Goal: Transaction & Acquisition: Register for event/course

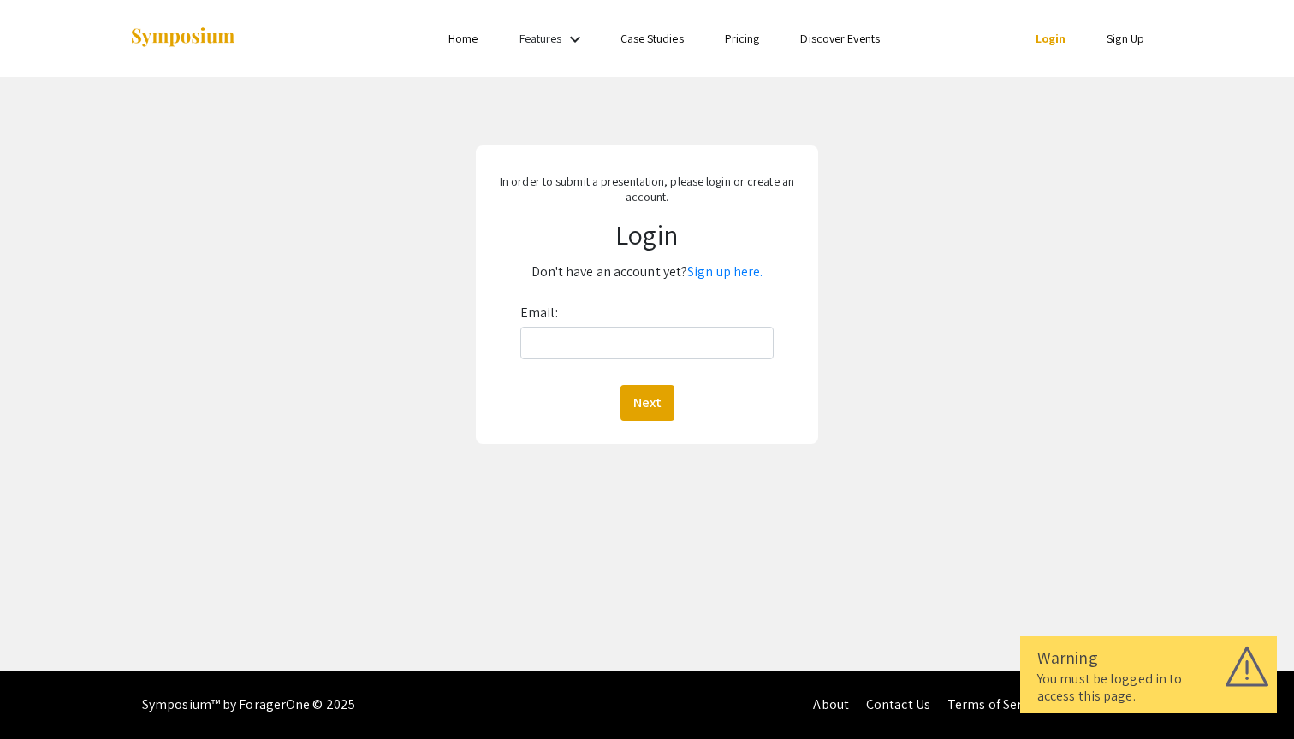
click at [1116, 44] on link "Sign Up" at bounding box center [1125, 38] width 38 height 15
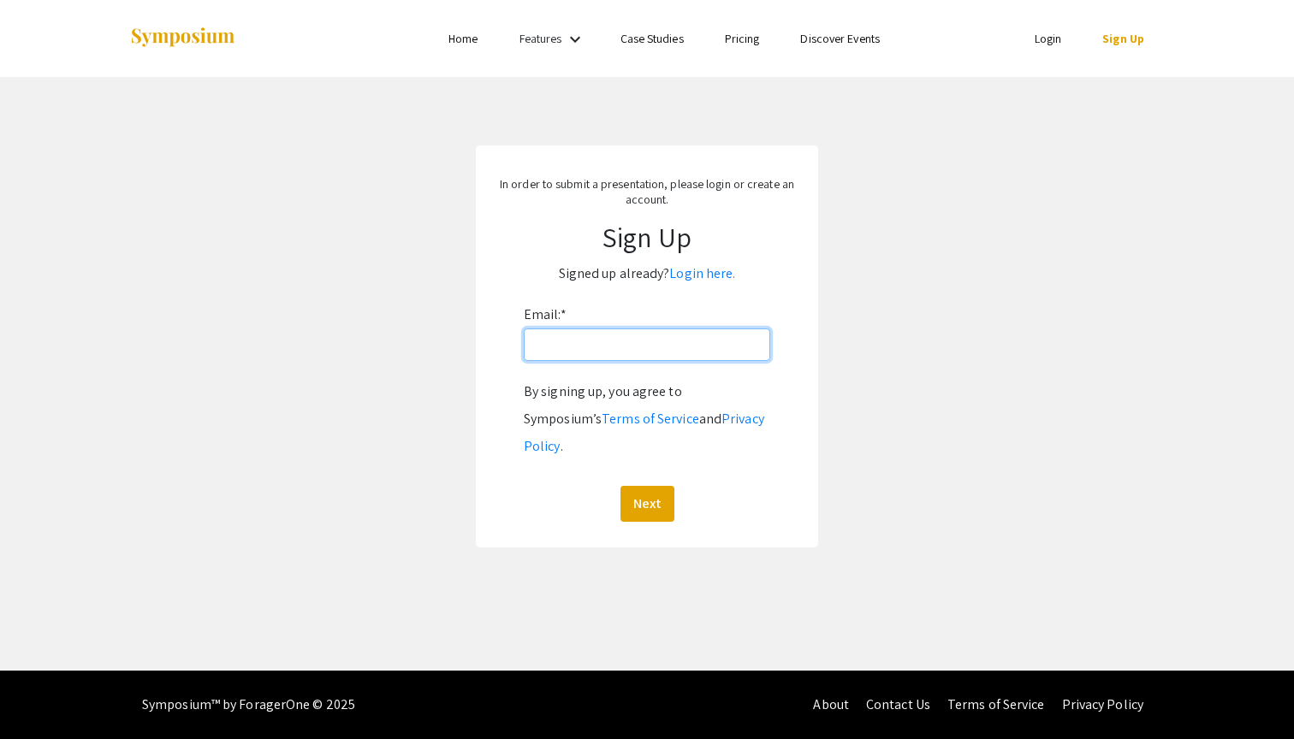
click at [588, 341] on input "Email: *" at bounding box center [647, 345] width 246 height 33
type input "[EMAIL_ADDRESS][DOMAIN_NAME]"
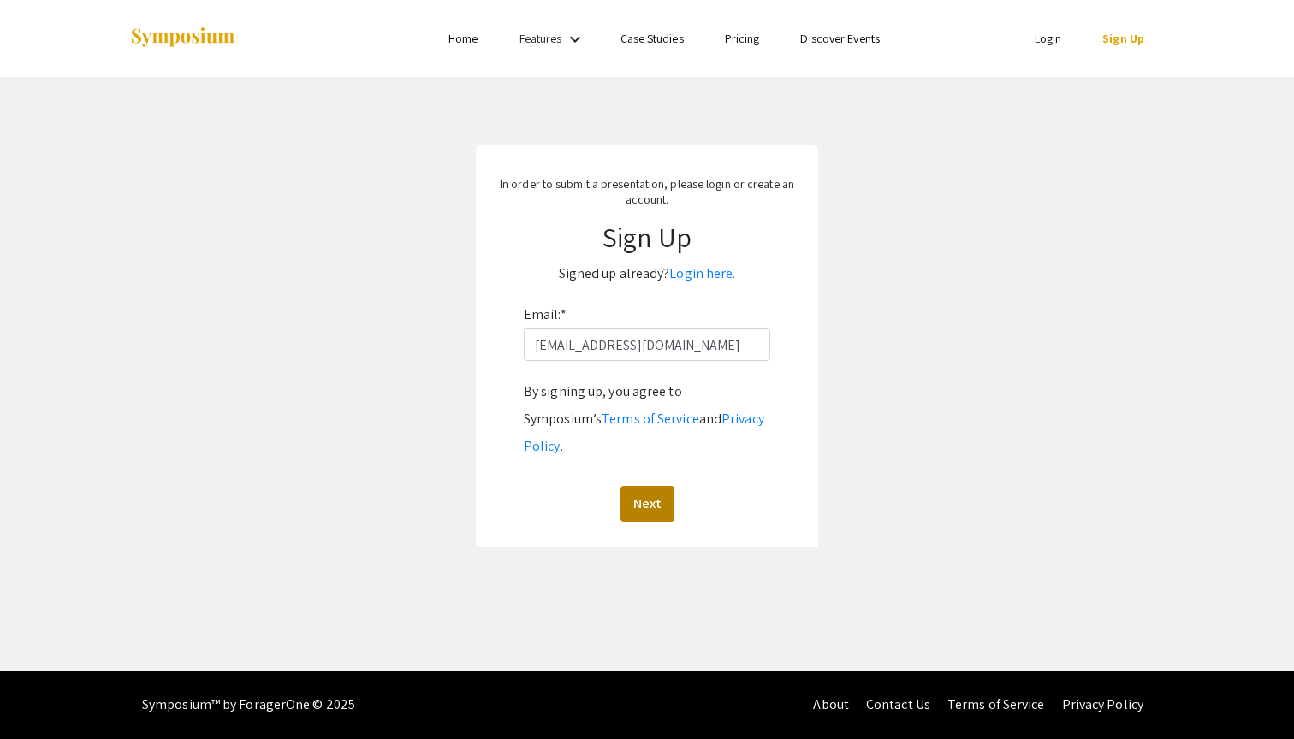
click at [641, 486] on button "Next" at bounding box center [647, 504] width 54 height 36
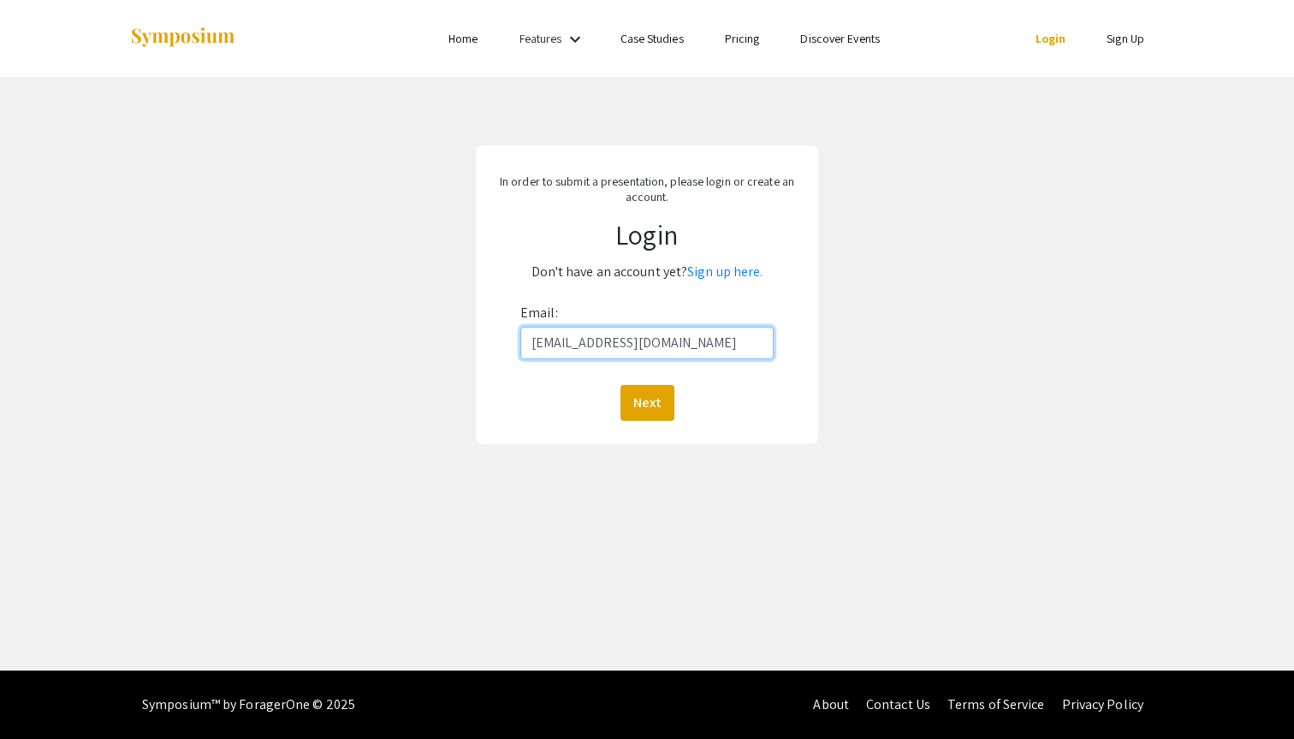
type input "[EMAIL_ADDRESS][DOMAIN_NAME]"
click at [646, 402] on button "Next" at bounding box center [647, 403] width 54 height 36
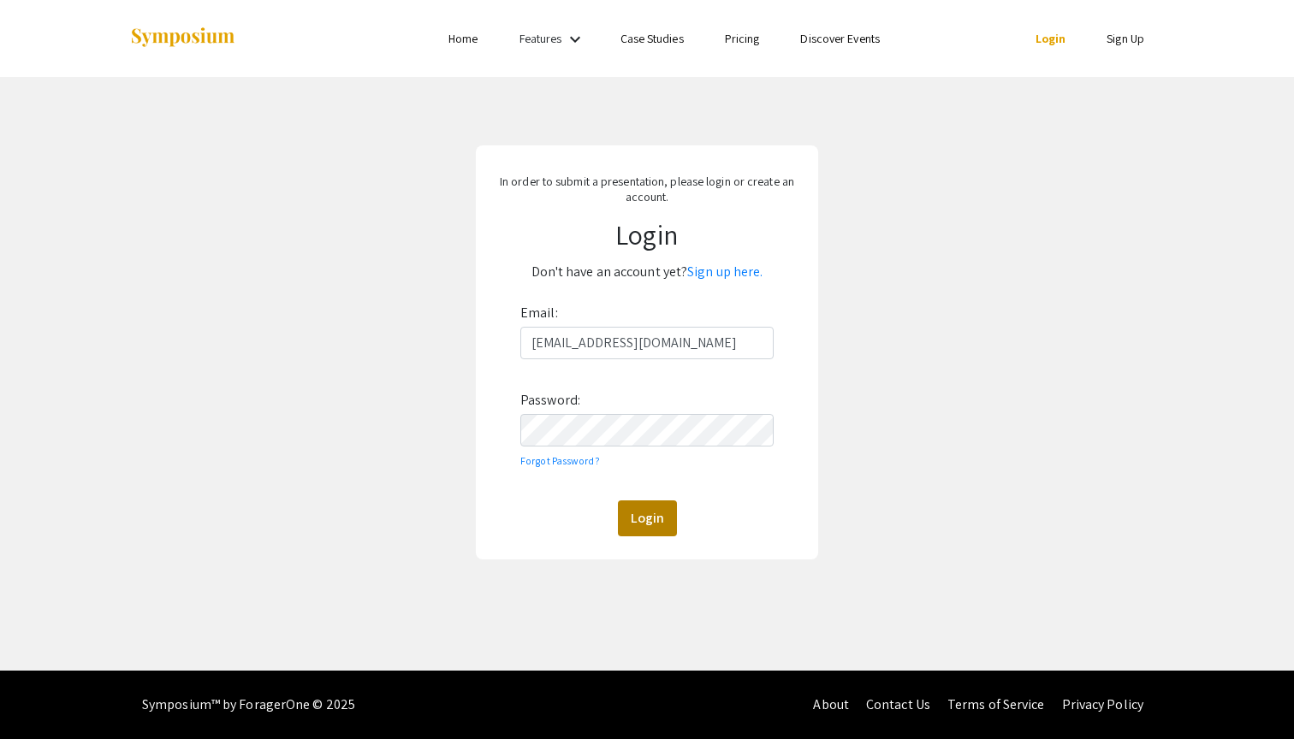
click at [658, 519] on button "Login" at bounding box center [647, 519] width 59 height 36
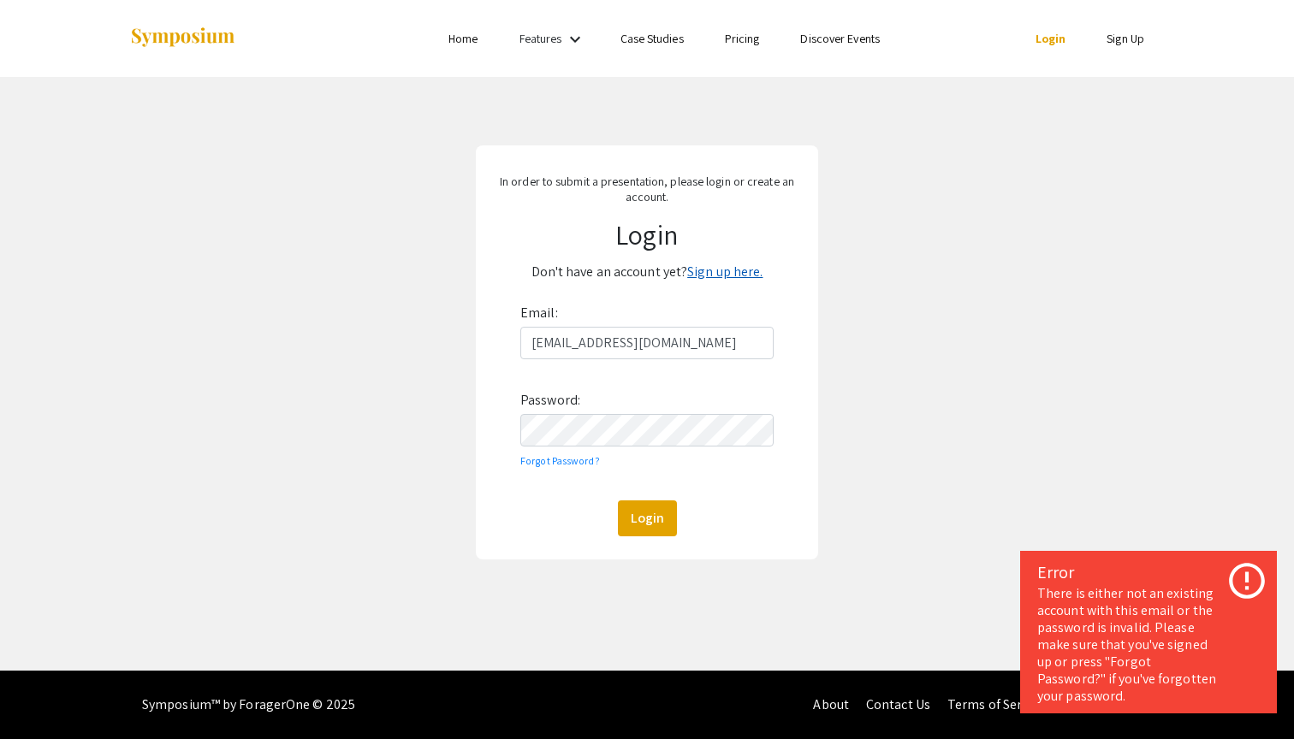
click at [730, 269] on link "Sign up here." at bounding box center [724, 272] width 75 height 18
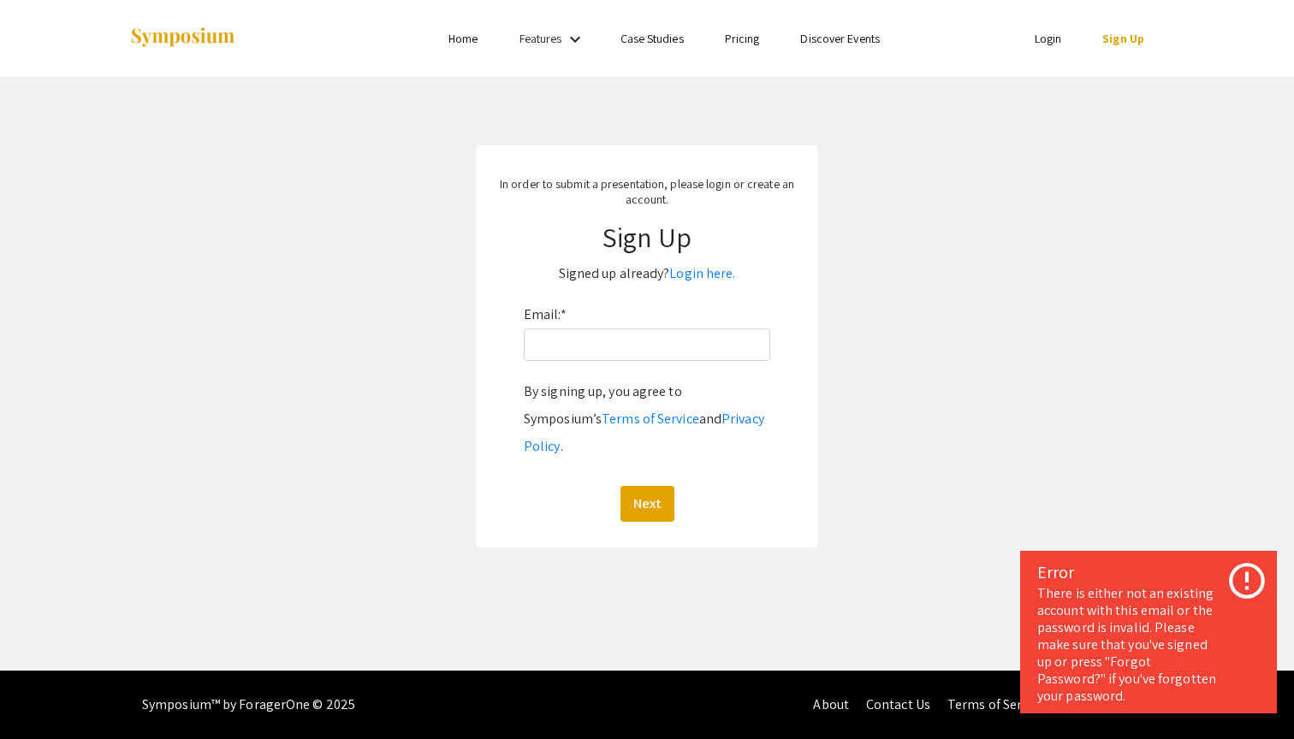
click at [648, 321] on div "Email: * By signing up, you agree to Symposium’s Terms of Service and Privacy P…" at bounding box center [647, 411] width 246 height 221
click at [641, 336] on input "Email: *" at bounding box center [647, 345] width 246 height 33
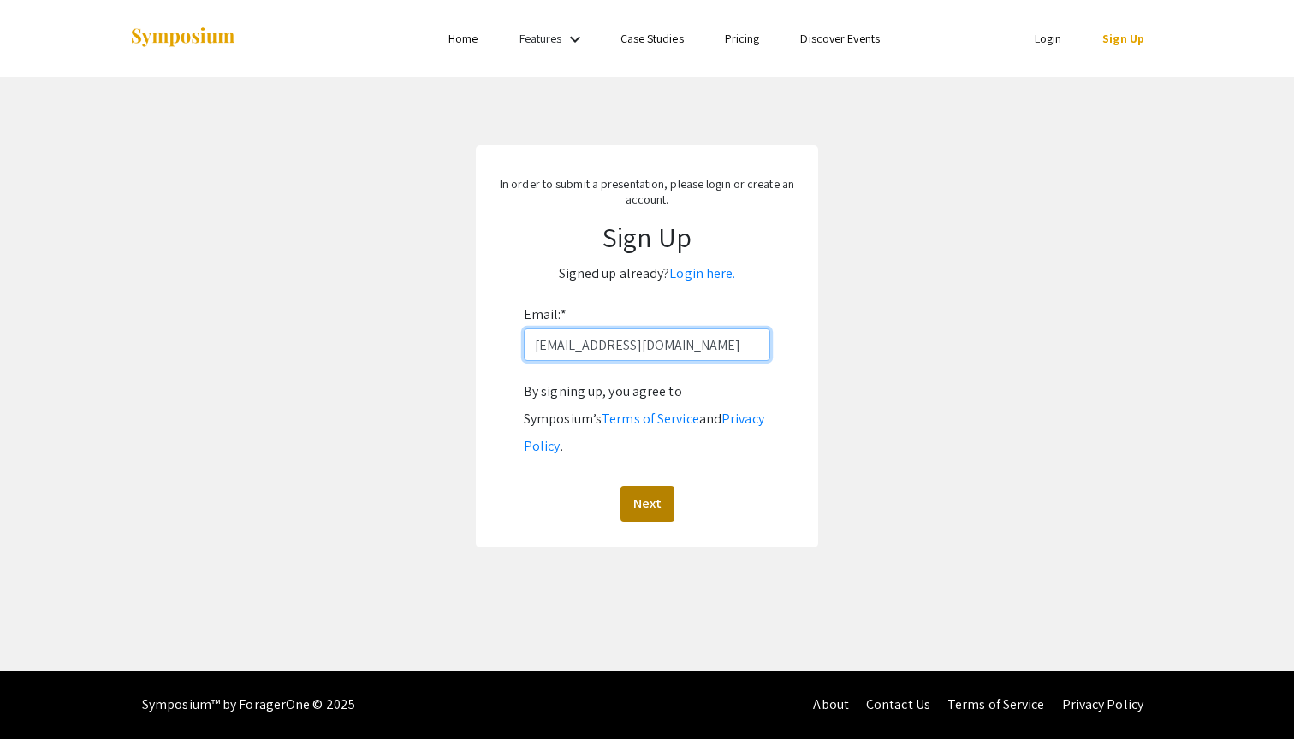
type input "[EMAIL_ADDRESS][DOMAIN_NAME]"
click at [644, 486] on button "Next" at bounding box center [647, 504] width 54 height 36
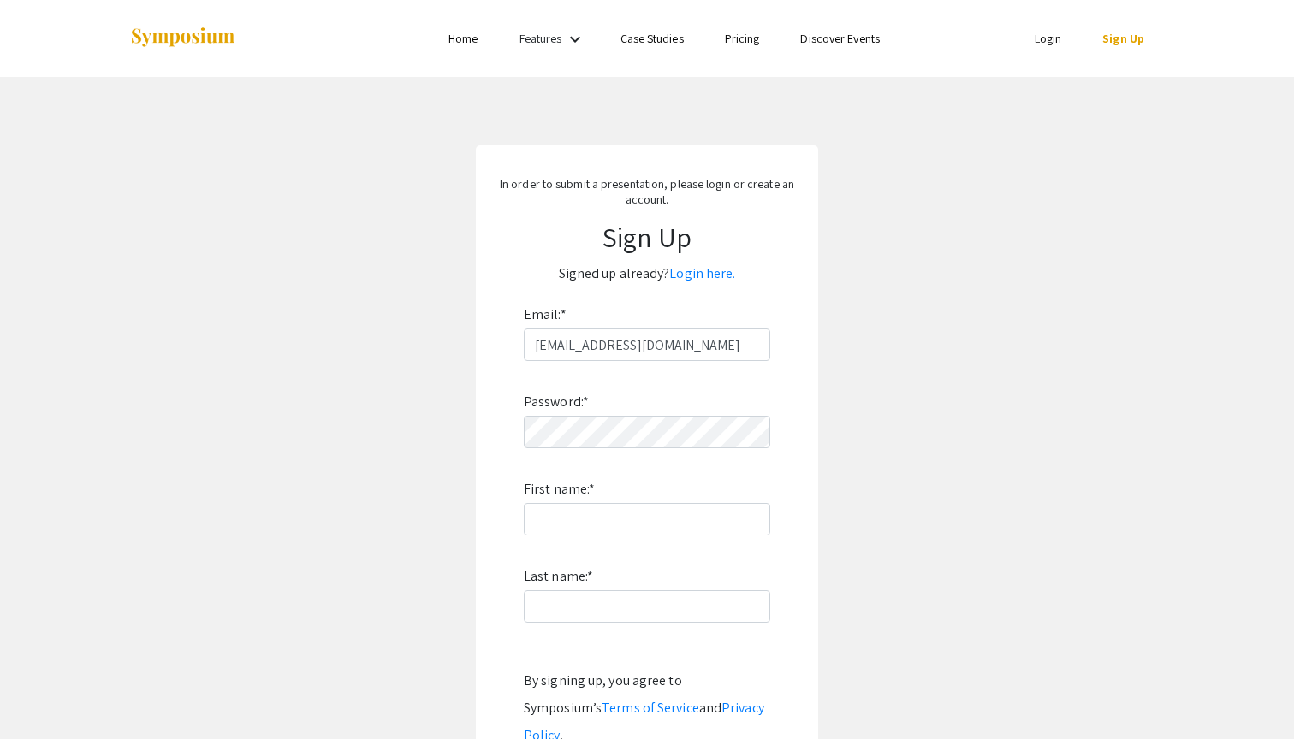
click at [673, 412] on div "Password: * First name: * Last name: * By signing up, you agree to Symposium’s …" at bounding box center [647, 586] width 246 height 450
type input "Aditya"
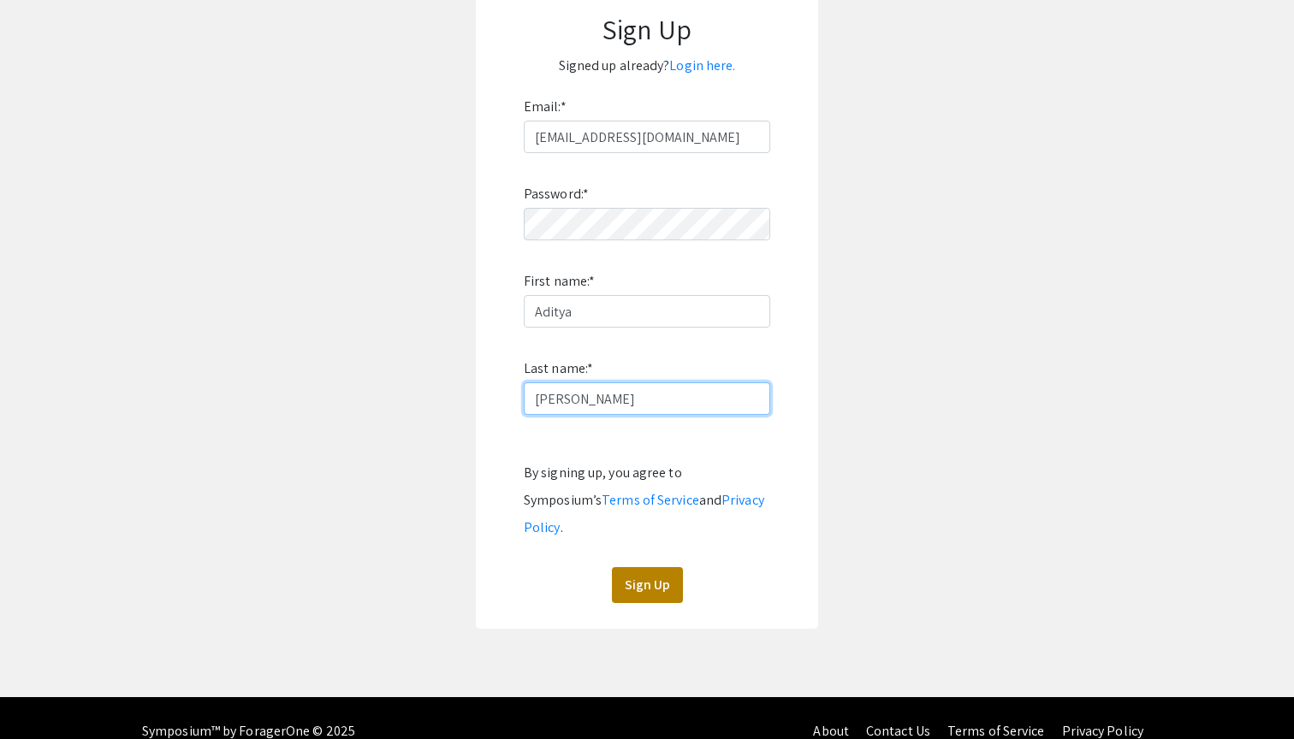
type input "[PERSON_NAME]"
click at [649, 567] on button "Sign Up" at bounding box center [647, 585] width 71 height 36
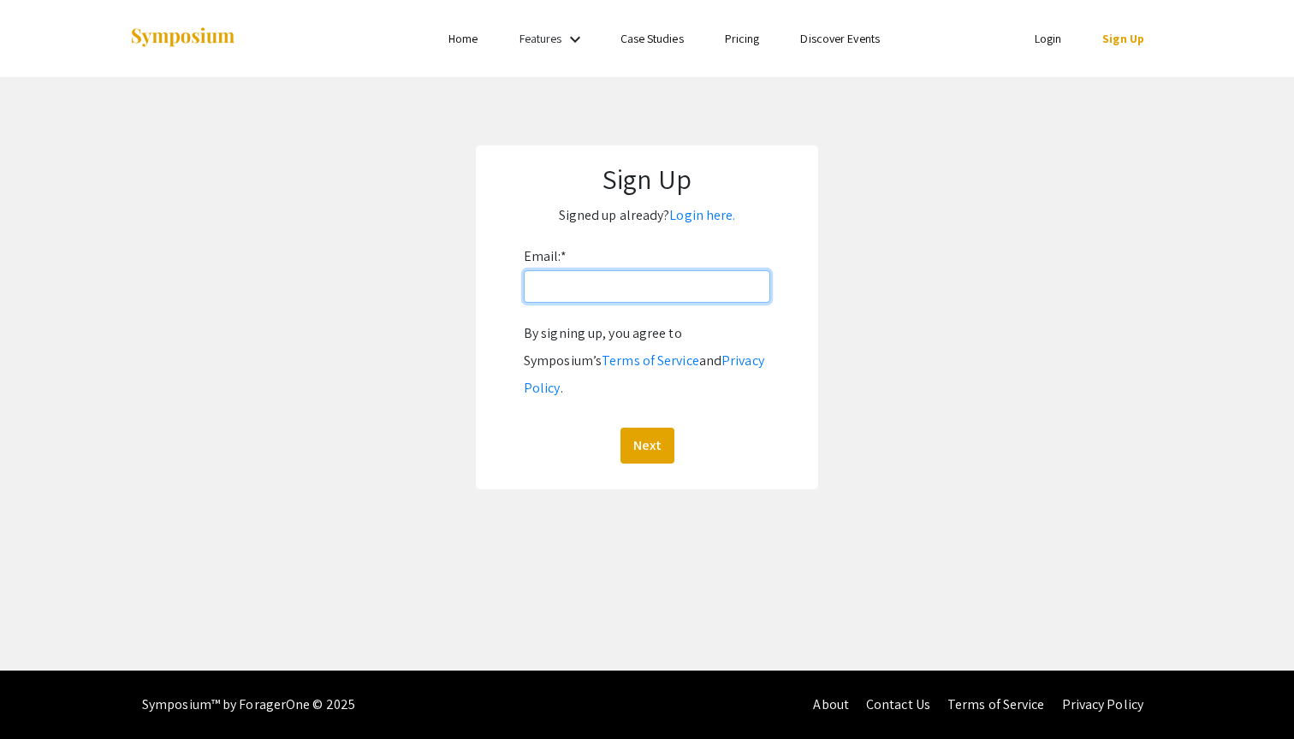
click at [666, 286] on input "Email: *" at bounding box center [647, 286] width 246 height 33
type input "[EMAIL_ADDRESS][DOMAIN_NAME]"
click at [646, 428] on button "Next" at bounding box center [647, 446] width 54 height 36
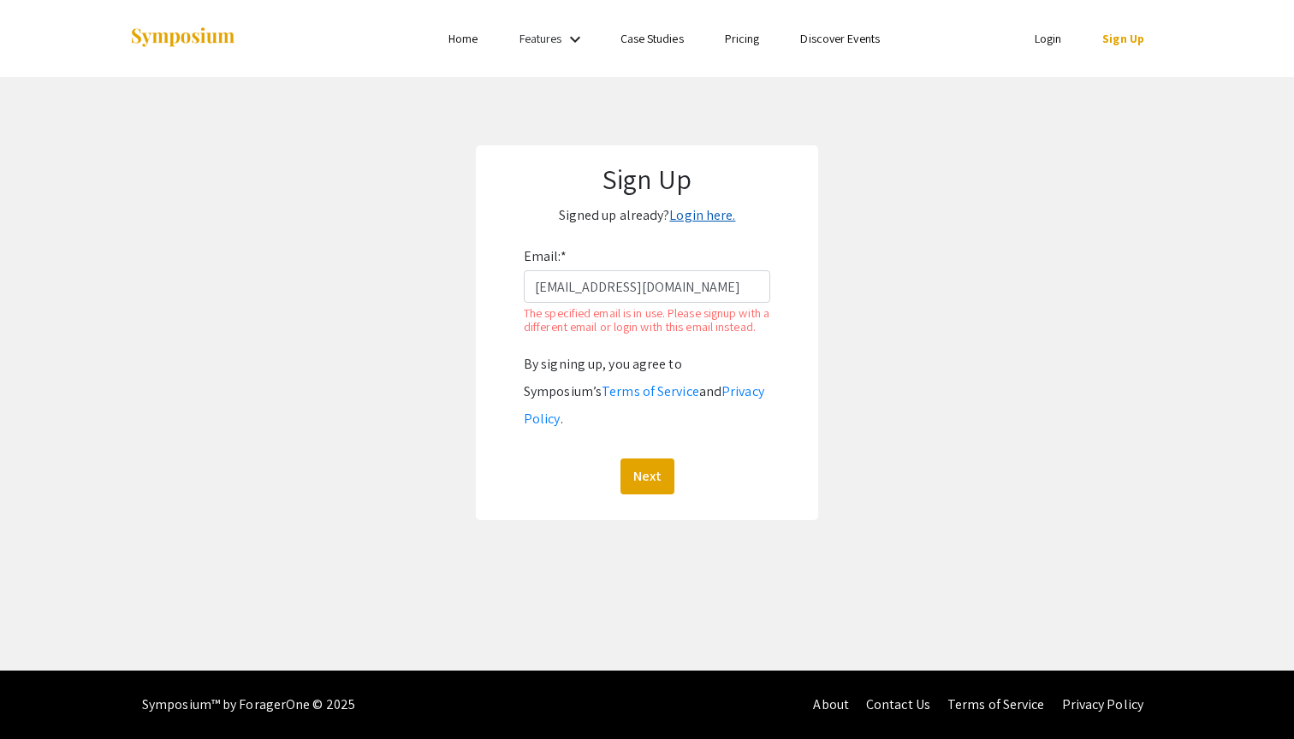
click at [711, 208] on link "Login here." at bounding box center [702, 215] width 66 height 18
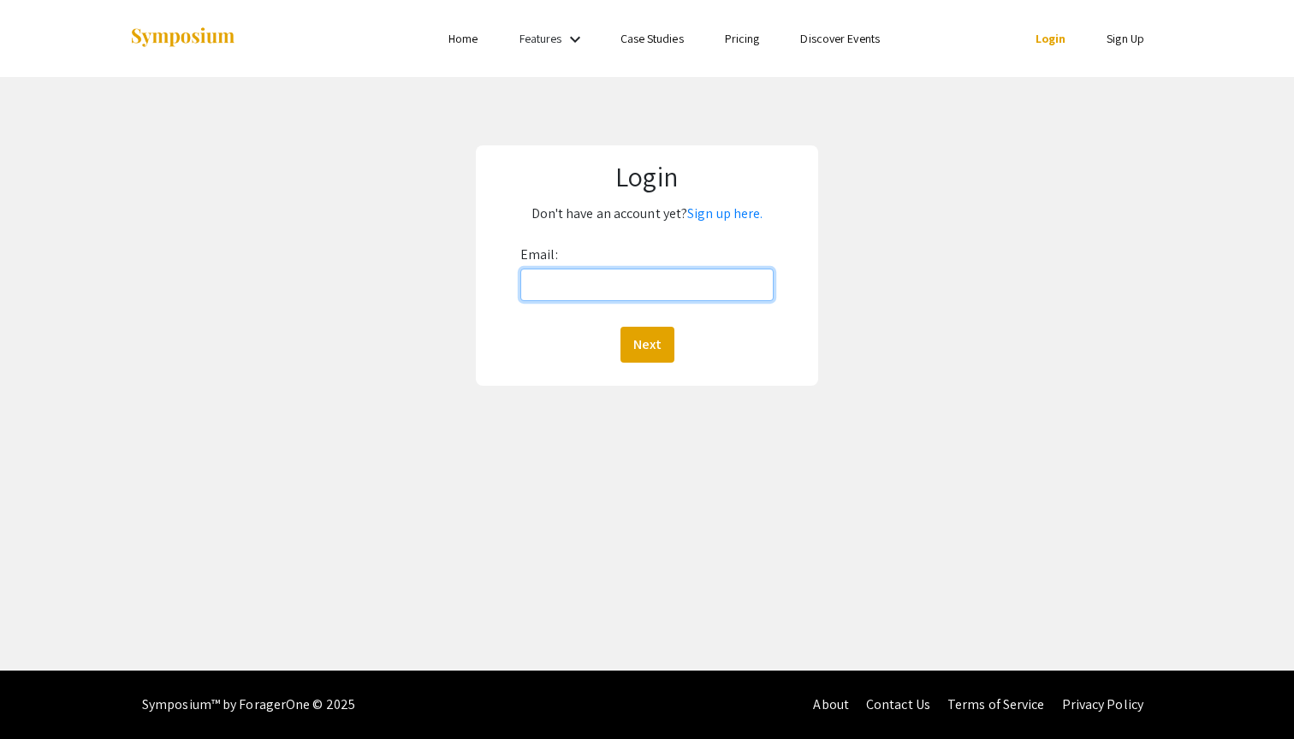
type input "[EMAIL_ADDRESS][DOMAIN_NAME]"
click at [646, 344] on button "Next" at bounding box center [647, 345] width 54 height 36
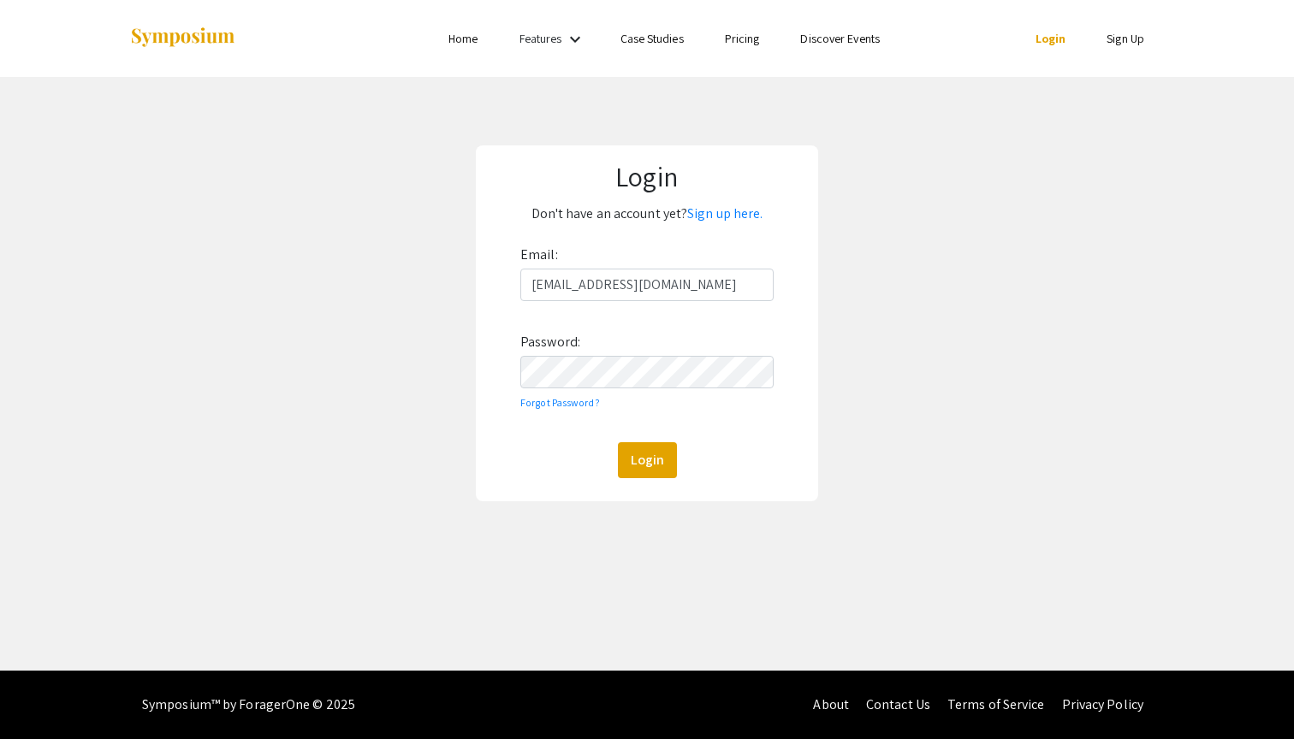
click at [646, 460] on button "Login" at bounding box center [647, 460] width 59 height 36
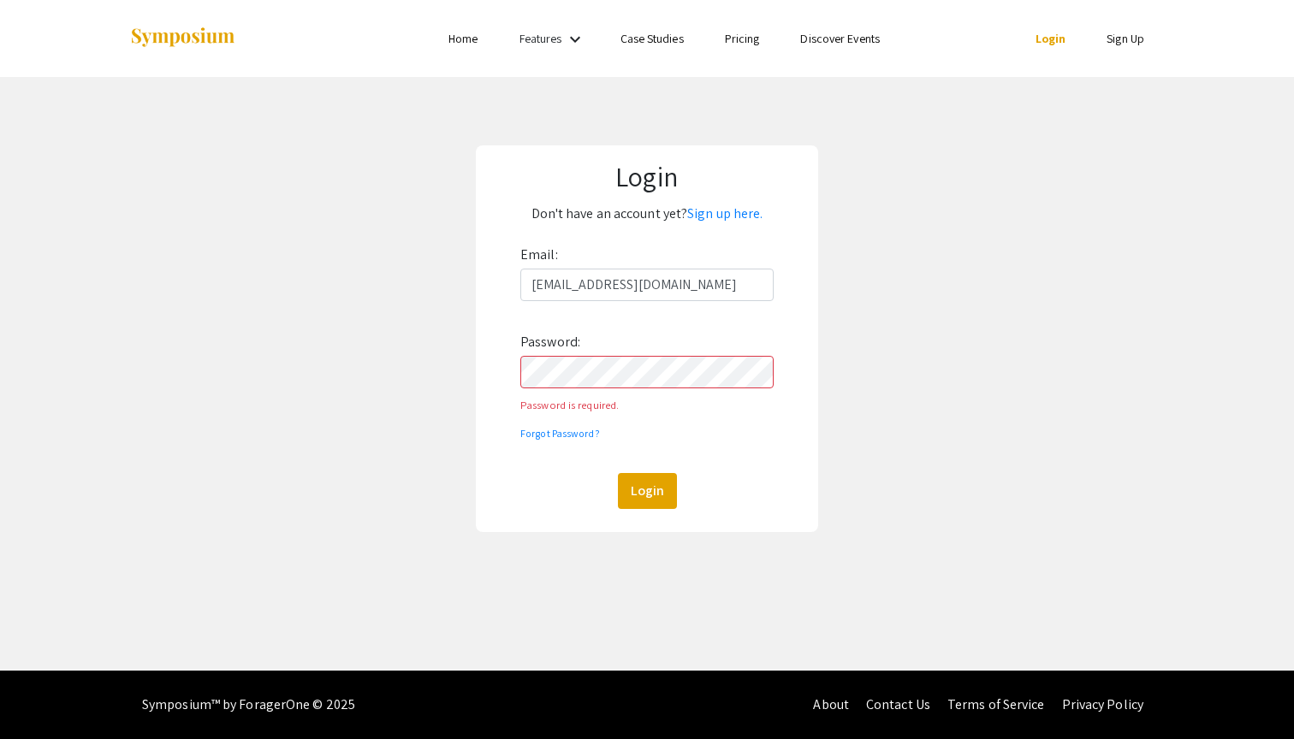
click at [646, 473] on button "Login" at bounding box center [647, 491] width 59 height 36
